Goal: Use online tool/utility: Use online tool/utility

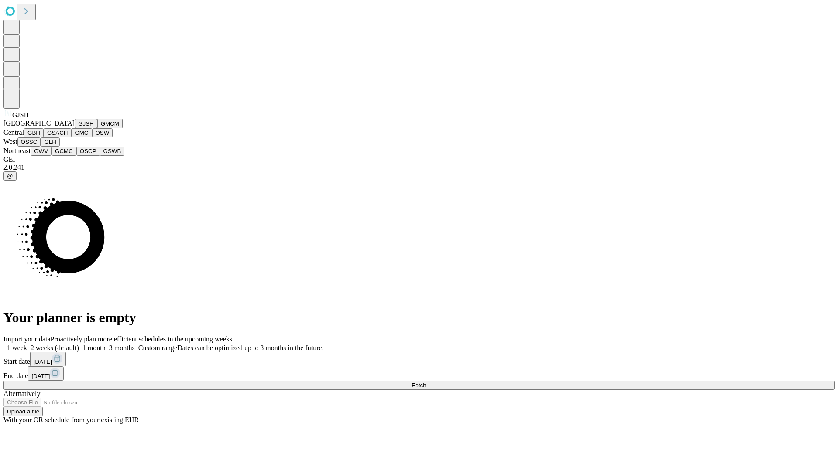
click at [75, 128] on button "GJSH" at bounding box center [86, 123] width 23 height 9
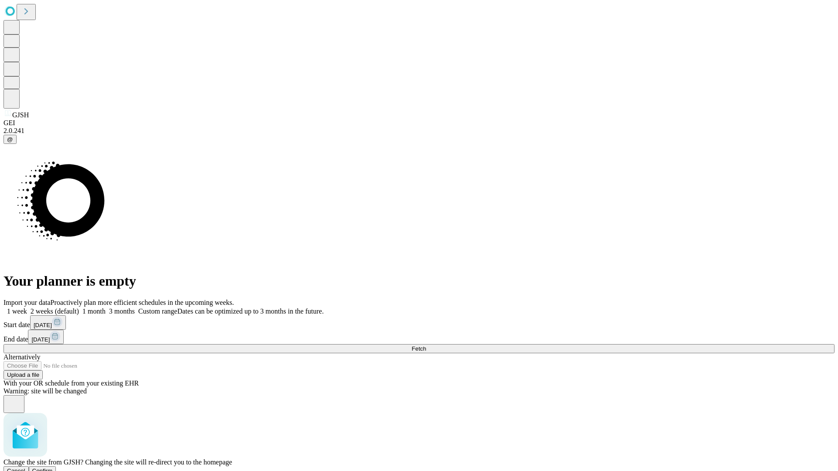
click at [53, 468] on span "Confirm" at bounding box center [42, 471] width 21 height 7
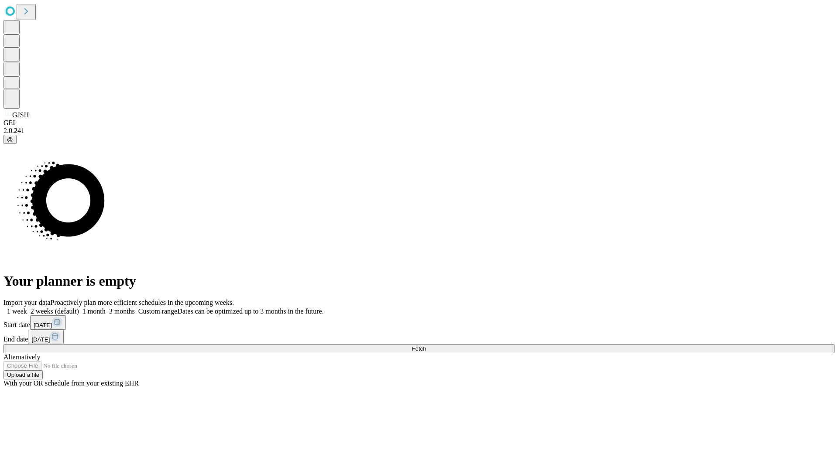
click at [79, 308] on label "2 weeks (default)" at bounding box center [53, 311] width 52 height 7
click at [426, 346] on span "Fetch" at bounding box center [419, 349] width 14 height 7
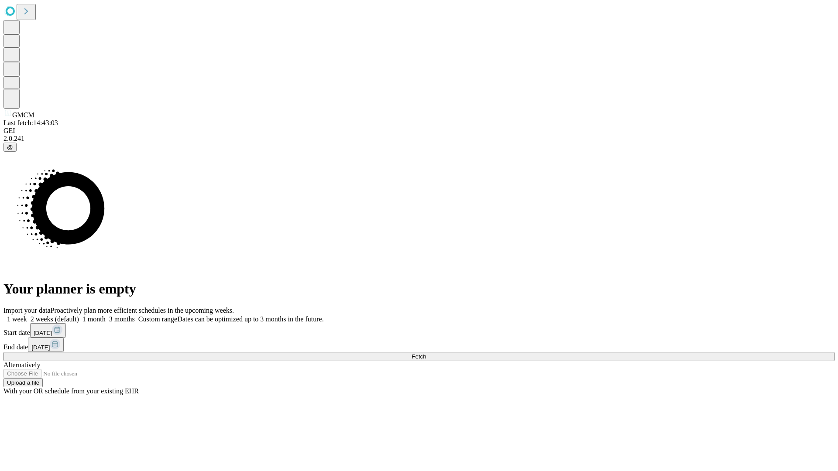
click at [79, 316] on label "2 weeks (default)" at bounding box center [53, 319] width 52 height 7
click at [426, 353] on span "Fetch" at bounding box center [419, 356] width 14 height 7
click at [79, 316] on label "2 weeks (default)" at bounding box center [53, 319] width 52 height 7
click at [426, 353] on span "Fetch" at bounding box center [419, 356] width 14 height 7
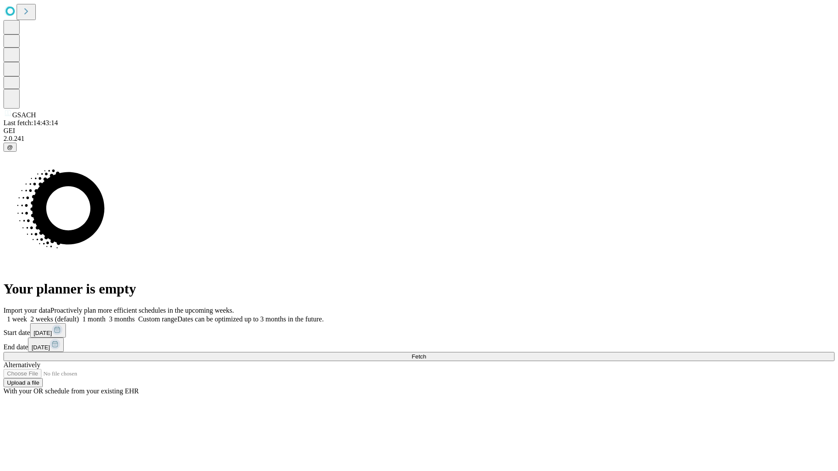
click at [79, 316] on label "2 weeks (default)" at bounding box center [53, 319] width 52 height 7
click at [426, 353] on span "Fetch" at bounding box center [419, 356] width 14 height 7
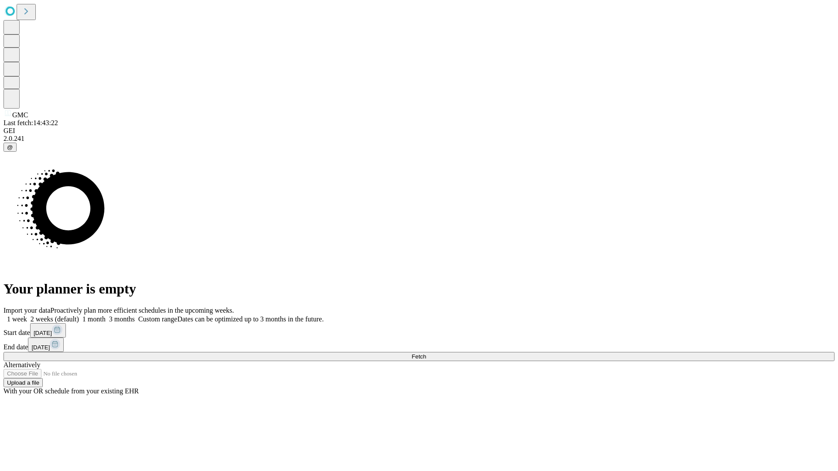
click at [79, 316] on label "2 weeks (default)" at bounding box center [53, 319] width 52 height 7
click at [426, 353] on span "Fetch" at bounding box center [419, 356] width 14 height 7
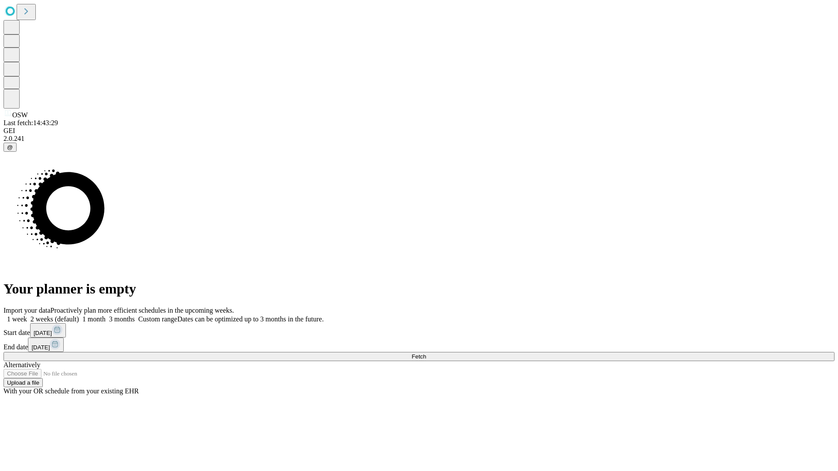
click at [79, 316] on label "2 weeks (default)" at bounding box center [53, 319] width 52 height 7
click at [426, 353] on span "Fetch" at bounding box center [419, 356] width 14 height 7
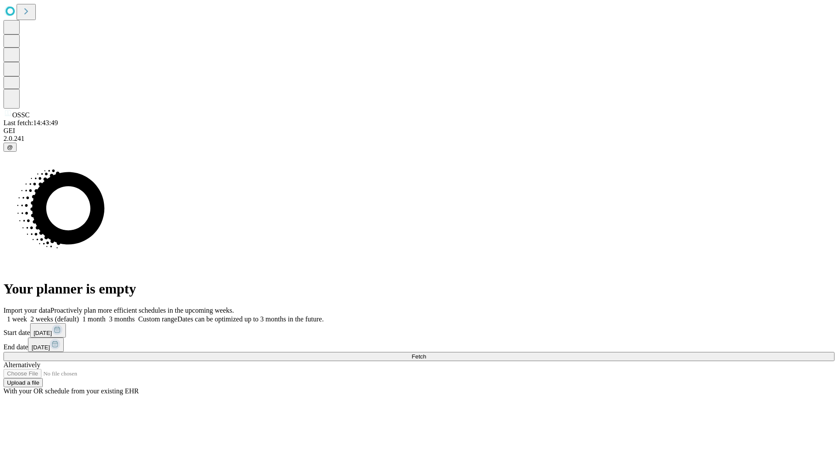
click at [79, 316] on label "2 weeks (default)" at bounding box center [53, 319] width 52 height 7
click at [426, 353] on span "Fetch" at bounding box center [419, 356] width 14 height 7
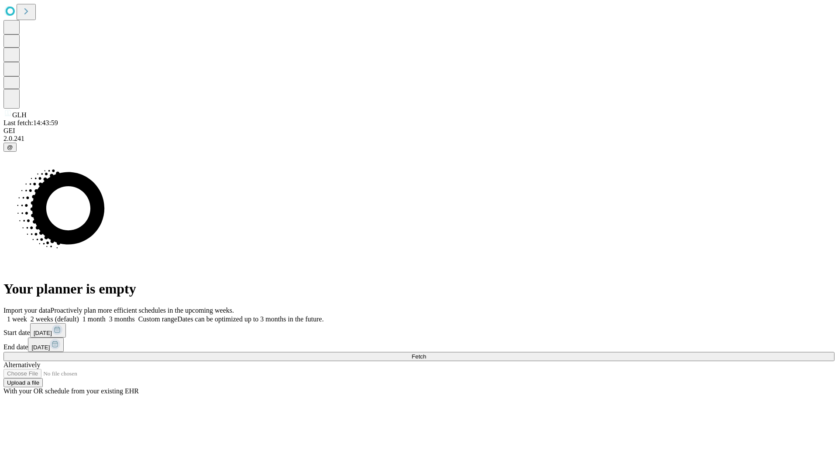
click at [79, 316] on label "2 weeks (default)" at bounding box center [53, 319] width 52 height 7
click at [426, 353] on span "Fetch" at bounding box center [419, 356] width 14 height 7
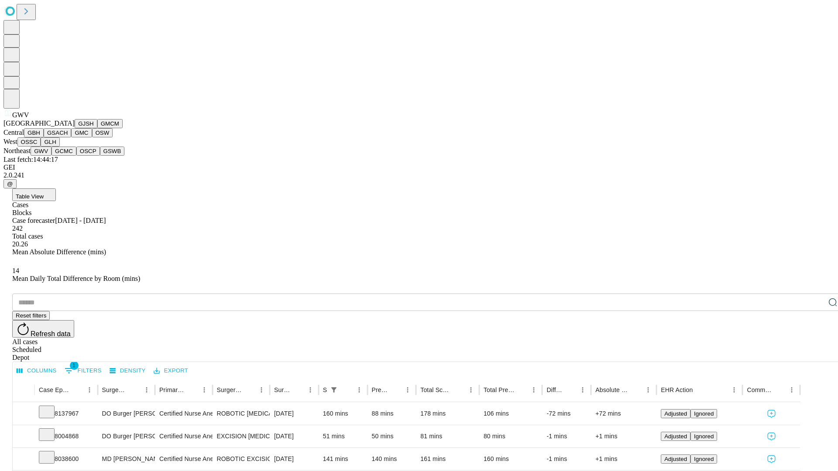
click at [68, 156] on button "GCMC" at bounding box center [63, 151] width 25 height 9
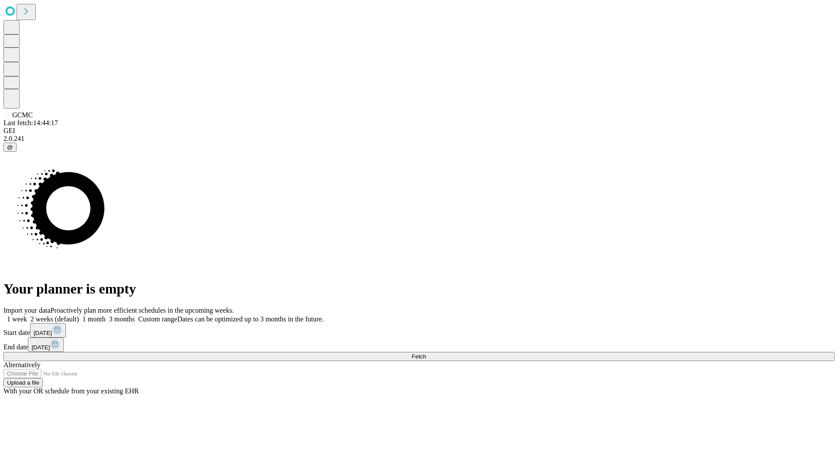
click at [79, 316] on label "2 weeks (default)" at bounding box center [53, 319] width 52 height 7
click at [426, 353] on span "Fetch" at bounding box center [419, 356] width 14 height 7
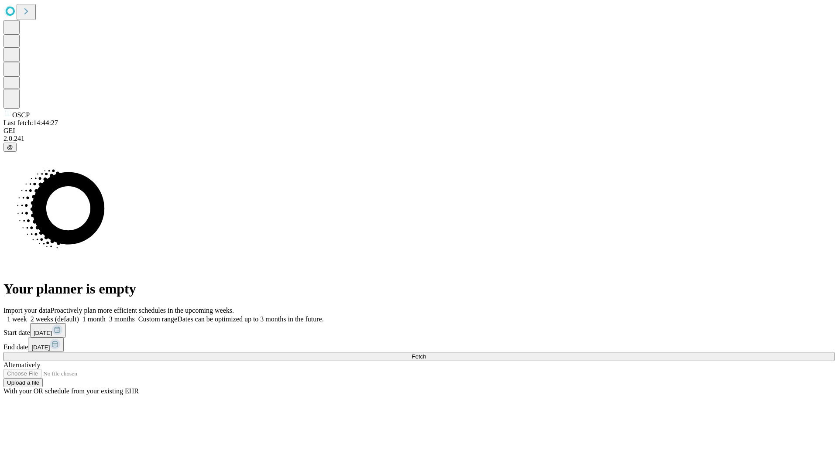
click at [79, 316] on label "2 weeks (default)" at bounding box center [53, 319] width 52 height 7
click at [426, 353] on span "Fetch" at bounding box center [419, 356] width 14 height 7
